Goal: Task Accomplishment & Management: Use online tool/utility

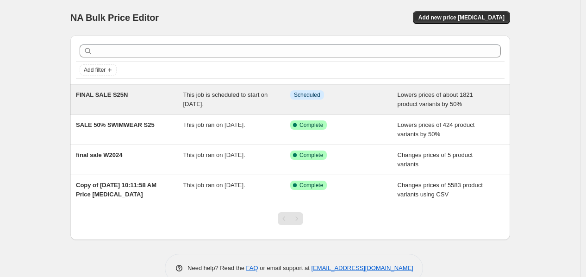
click at [112, 99] on div "FINAL SALE S25N" at bounding box center [129, 99] width 107 height 19
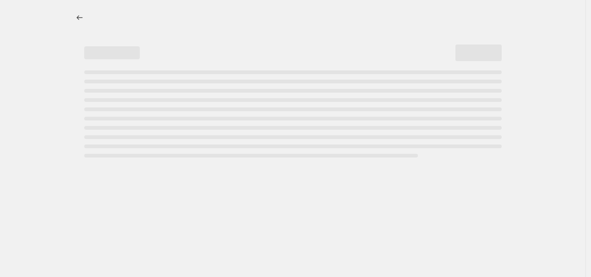
select select "percentage"
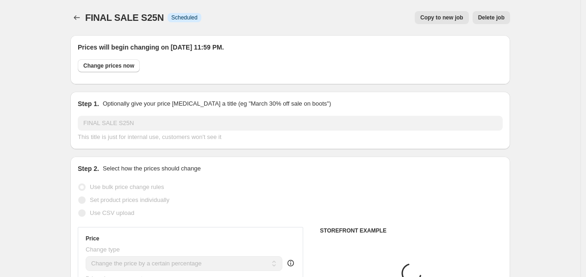
select select "collection"
select select "product"
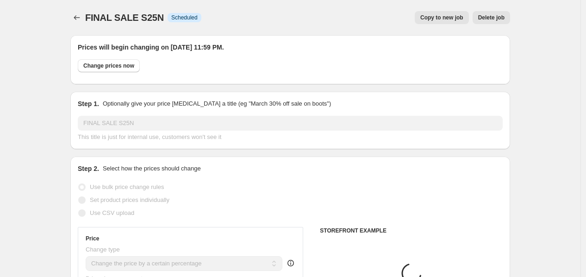
select select "product"
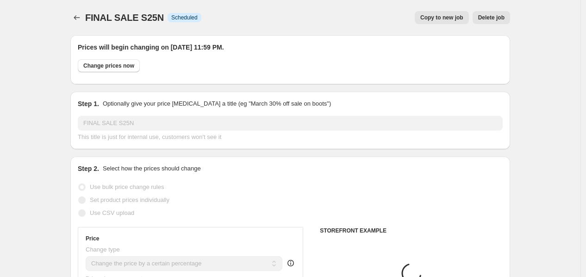
select select "product"
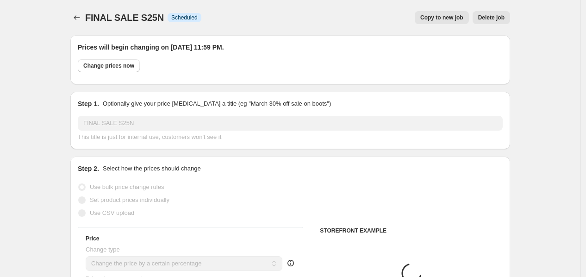
select select "product"
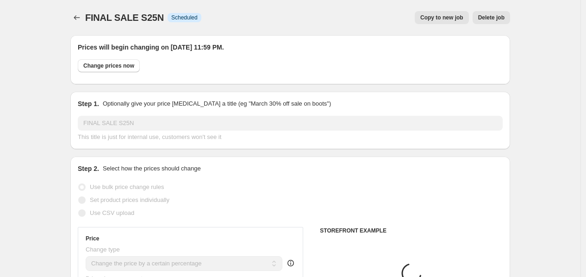
select select "product"
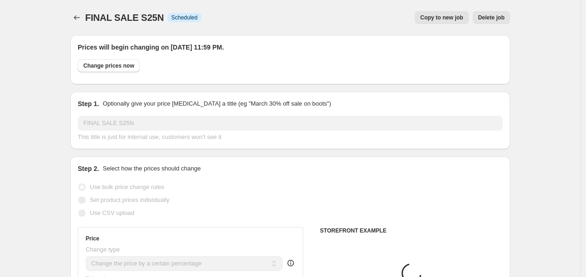
select select "product"
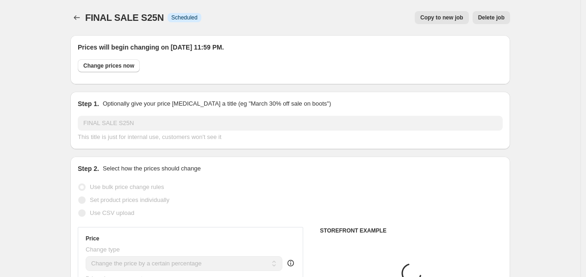
select select "product"
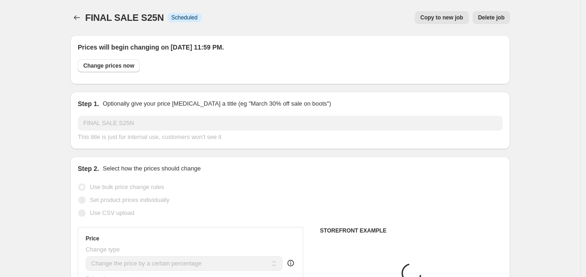
select select "product"
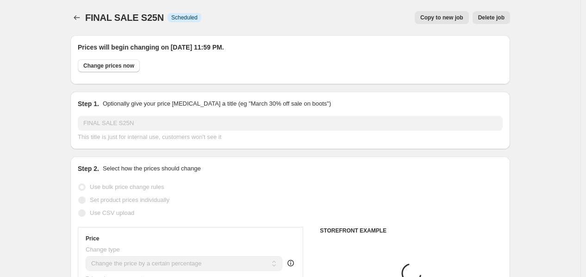
select select "product"
click at [505, 19] on span "Delete job" at bounding box center [491, 17] width 26 height 7
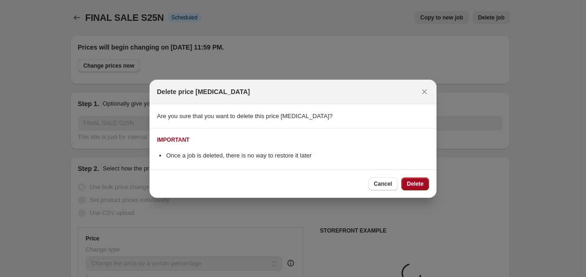
click at [422, 186] on span "Delete" at bounding box center [415, 183] width 17 height 7
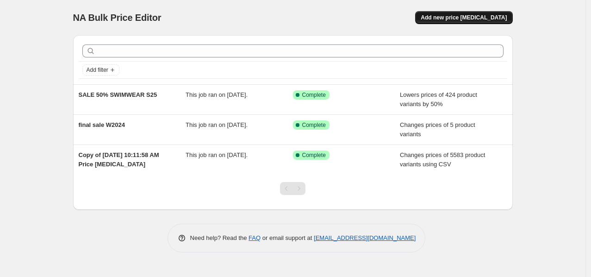
click at [458, 20] on span "Add new price [MEDICAL_DATA]" at bounding box center [464, 17] width 86 height 7
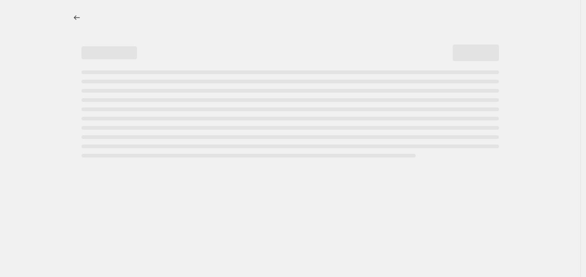
select select "percentage"
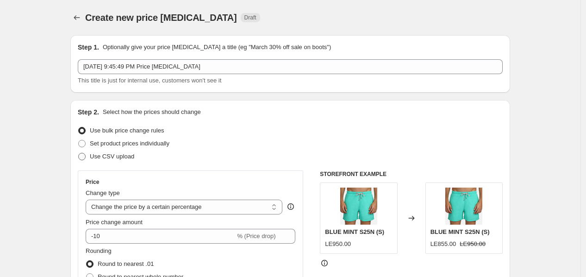
click at [113, 162] on label "Use CSV upload" at bounding box center [106, 156] width 56 height 13
click at [79, 153] on input "Use CSV upload" at bounding box center [78, 153] width 0 height 0
radio input "true"
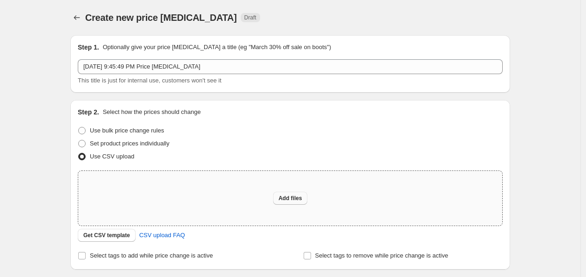
click at [289, 203] on button "Add files" at bounding box center [290, 198] width 35 height 13
type input "C:\fakepath\SALE S25N - products_export_1111.csv.csv"
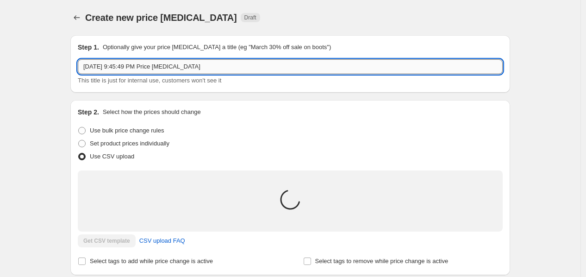
click at [179, 64] on input "[DATE] 9:45:49 PM Price [MEDICAL_DATA]" at bounding box center [290, 66] width 425 height 15
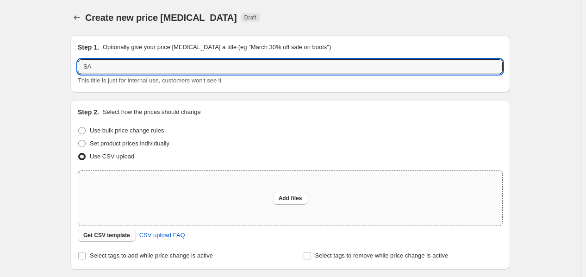
click at [122, 238] on span "Get CSV template" at bounding box center [106, 235] width 47 height 7
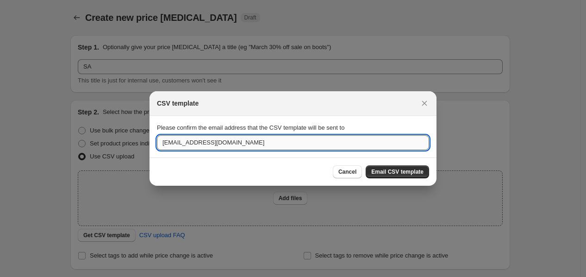
click at [249, 147] on input "[EMAIL_ADDRESS][DOMAIN_NAME]" at bounding box center [293, 142] width 272 height 15
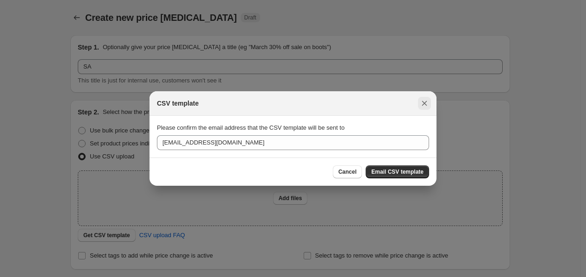
click at [427, 102] on icon "Close" at bounding box center [424, 103] width 9 height 9
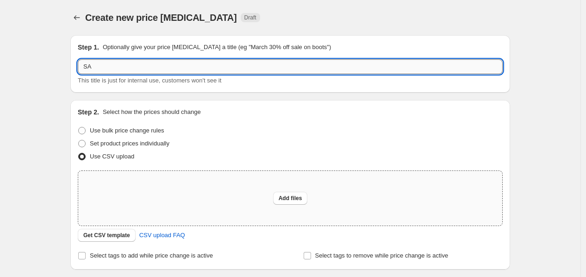
click at [116, 67] on input "SA" at bounding box center [290, 66] width 425 height 15
type input "SALE S25N"
click at [299, 199] on span "Add files" at bounding box center [291, 197] width 24 height 7
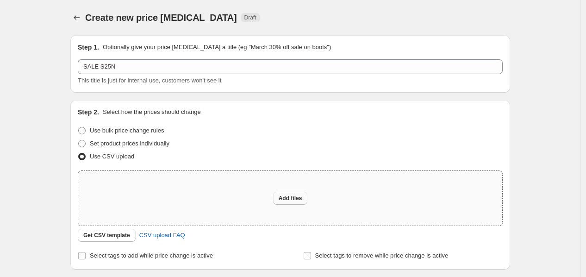
type input "C:\fakepath\SALE S25N.csv.csv"
click at [290, 198] on span "Add files" at bounding box center [291, 197] width 24 height 7
type input "C:\fakepath\SALE S25N.csv.csv"
click at [282, 196] on span "Add files" at bounding box center [291, 197] width 24 height 7
type input "C:\fakepath\csv_template_user_50342 - csv_template_user_50342.csv.csv"
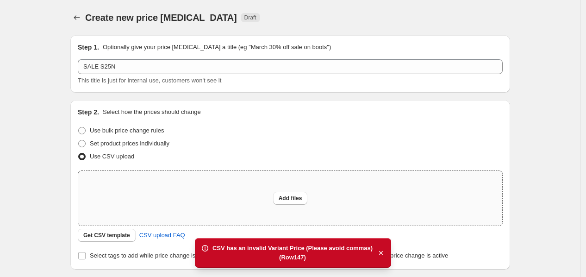
click at [303, 265] on div "CSV has an invalid Variant Price (Please avoid commas) (Row 147 )" at bounding box center [293, 253] width 196 height 30
click at [303, 261] on div "(Row 147 )" at bounding box center [293, 257] width 160 height 9
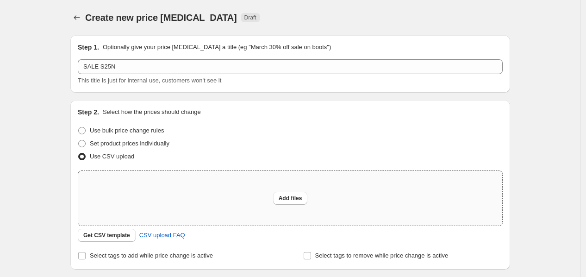
click at [303, 261] on div "(Row 147 )" at bounding box center [293, 258] width 136 height 8
click at [289, 197] on span "Add files" at bounding box center [291, 197] width 24 height 7
type input "C:\fakepath\csv_template_user_50342 - csv_template_user_50342.csv.csv"
click at [295, 194] on button "Add files" at bounding box center [290, 198] width 35 height 13
type input "C:\fakepath\SALE S25N 1.csv.csv"
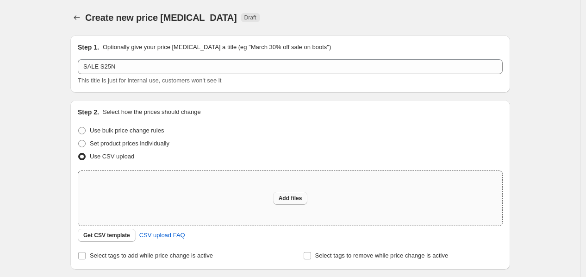
click at [308, 201] on button "Add files" at bounding box center [290, 198] width 35 height 13
type input "C:\fakepath\SALE S25N.csv.csv"
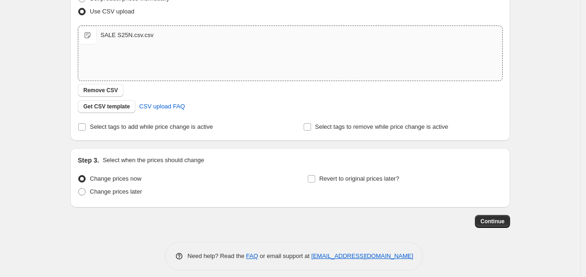
scroll to position [151, 0]
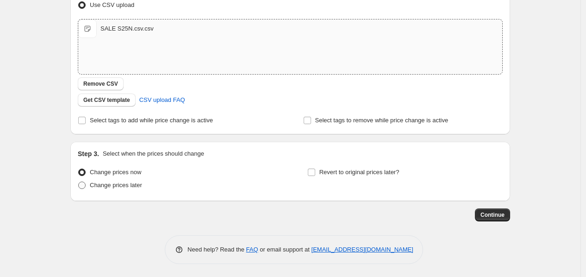
click at [113, 182] on span "Change prices later" at bounding box center [116, 185] width 52 height 7
click at [79, 182] on input "Change prices later" at bounding box center [78, 182] width 0 height 0
radio input "true"
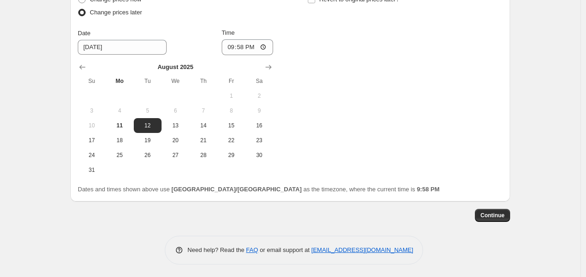
scroll to position [325, 0]
click at [100, 167] on span "31" at bounding box center [92, 169] width 20 height 7
type input "[DATE]"
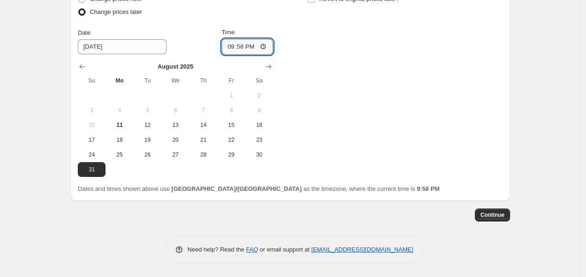
click at [231, 46] on input "21:58" at bounding box center [248, 47] width 52 height 16
type input "23:58"
click at [492, 214] on span "Continue" at bounding box center [493, 214] width 24 height 7
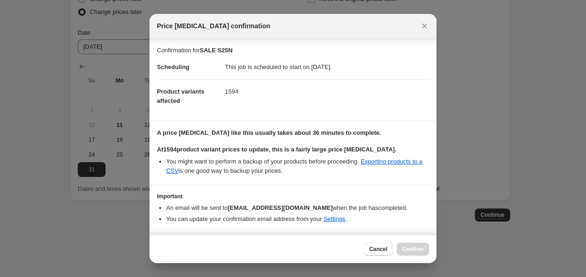
scroll to position [26, 0]
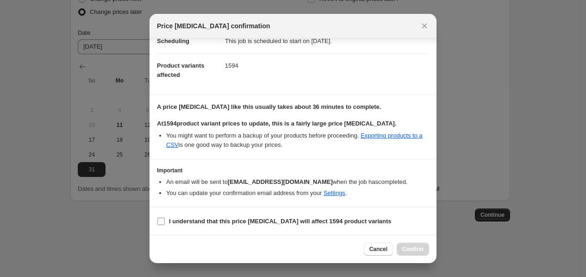
click at [256, 223] on b "I understand that this price [MEDICAL_DATA] will affect 1594 product variants" at bounding box center [280, 221] width 223 height 7
click at [165, 223] on input "I understand that this price [MEDICAL_DATA] will affect 1594 product variants" at bounding box center [160, 221] width 7 height 7
checkbox input "true"
click at [412, 254] on button "Confirm" at bounding box center [413, 249] width 32 height 13
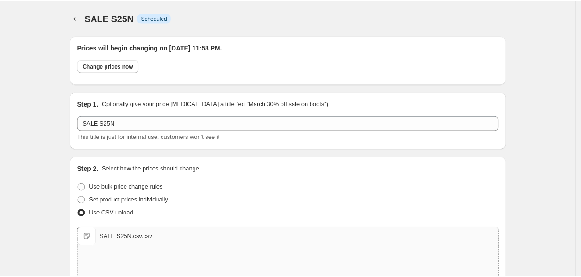
scroll to position [325, 0]
